Goal: Find specific page/section: Find specific page/section

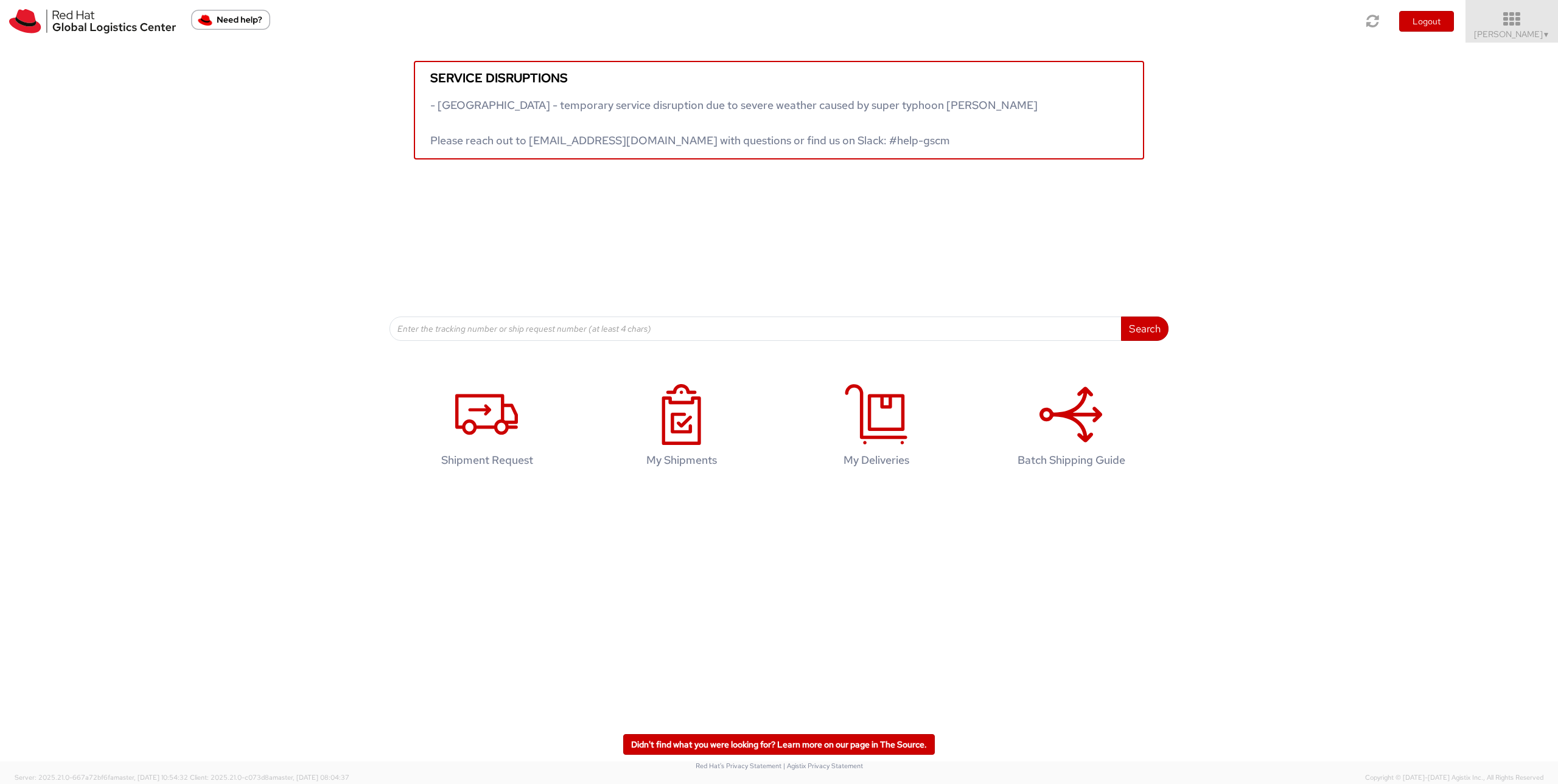
click at [1513, 32] on span "[PERSON_NAME] ▼" at bounding box center [1512, 33] width 76 height 11
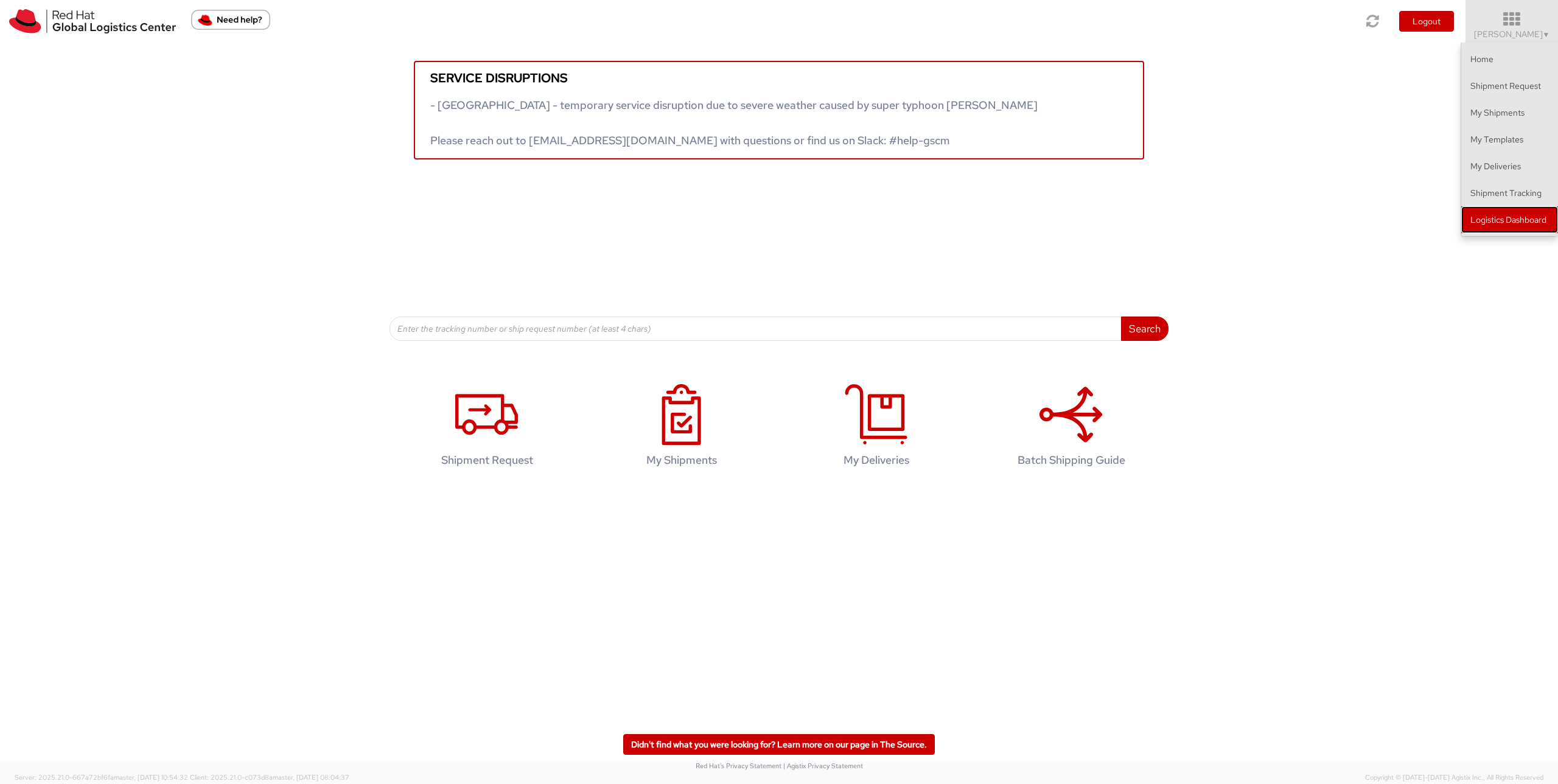
click at [1515, 223] on link "Logistics Dashboard" at bounding box center [1510, 220] width 97 height 27
